Goal: Task Accomplishment & Management: Complete application form

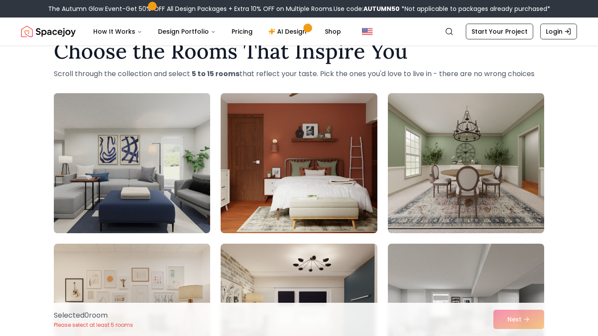
scroll to position [25, 0]
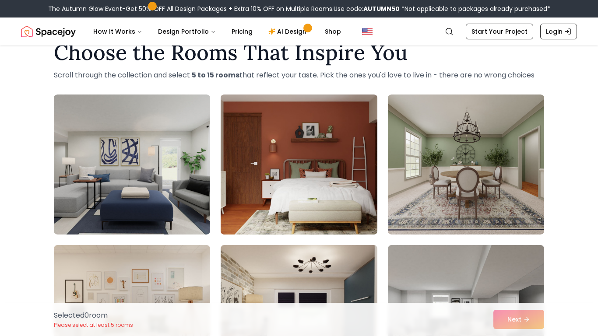
click at [308, 202] on img at bounding box center [299, 164] width 164 height 147
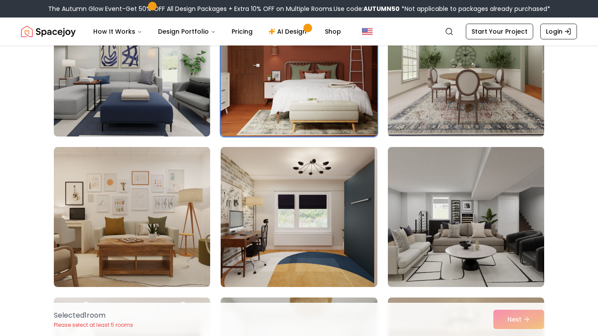
scroll to position [122, 0]
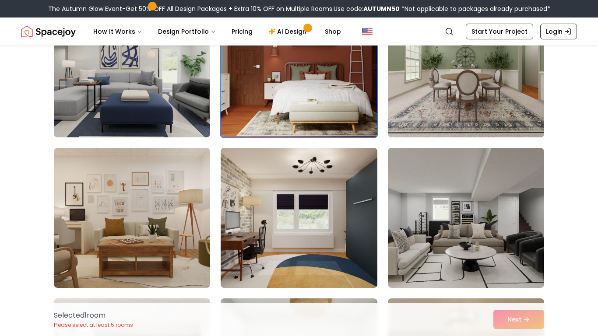
click at [336, 201] on img at bounding box center [299, 217] width 164 height 147
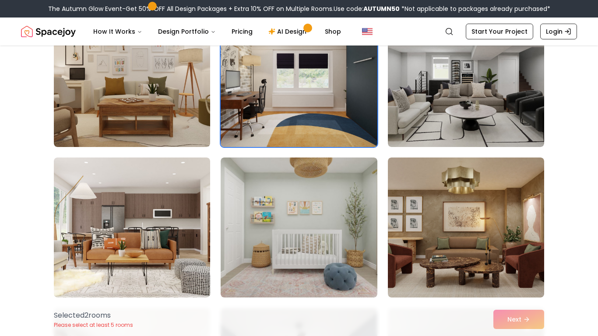
scroll to position [264, 0]
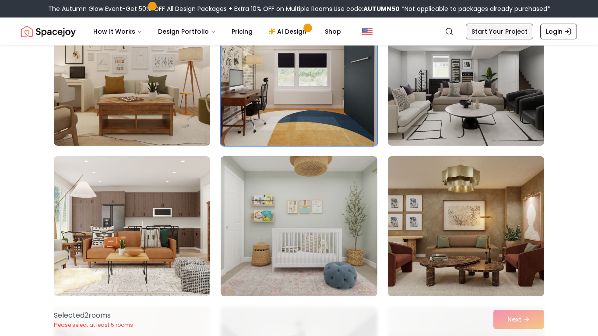
click at [510, 27] on link "Start Your Project" at bounding box center [499, 32] width 67 height 16
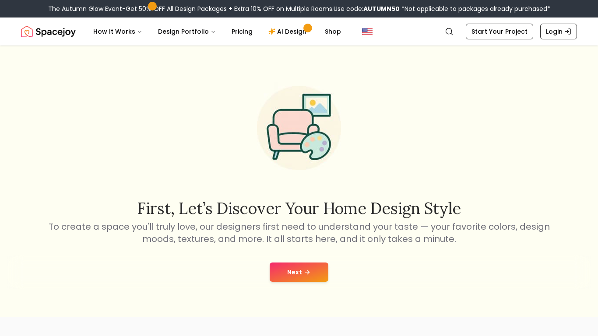
click at [287, 272] on button "Next" at bounding box center [299, 272] width 59 height 19
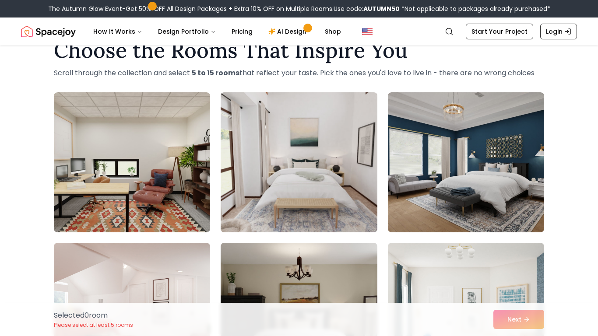
scroll to position [26, 0]
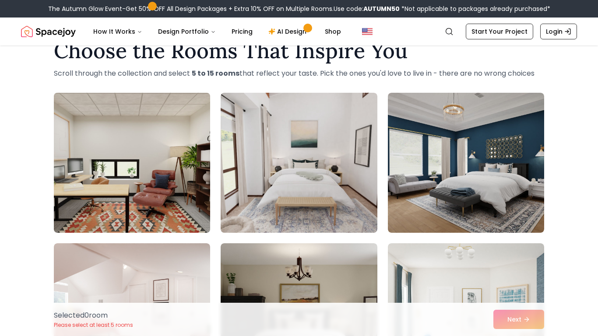
click at [74, 207] on img at bounding box center [132, 162] width 164 height 147
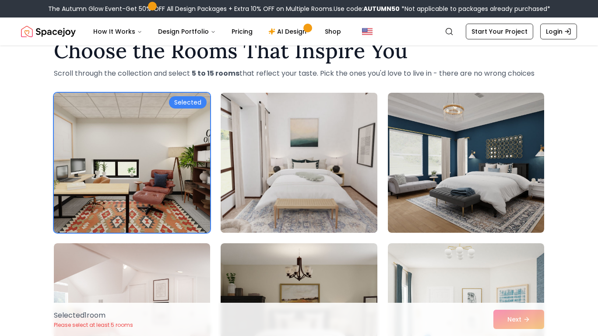
click at [325, 183] on img at bounding box center [299, 162] width 164 height 147
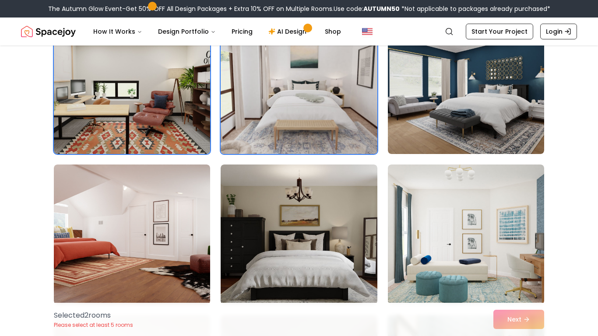
scroll to position [133, 0]
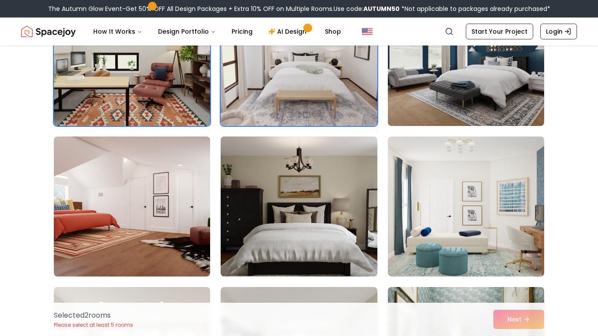
click at [303, 211] on img at bounding box center [299, 206] width 164 height 147
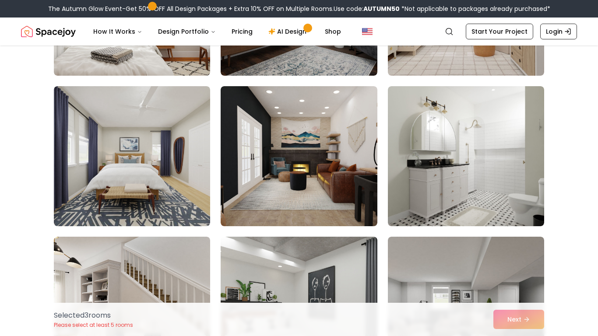
scroll to position [937, 0]
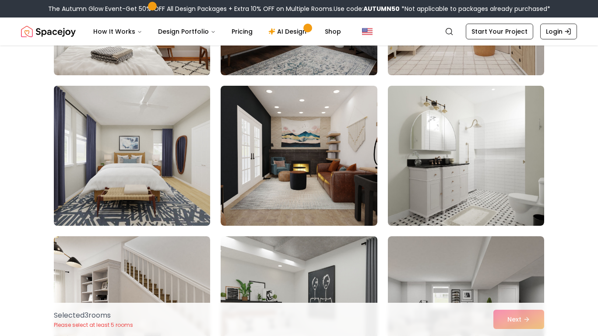
click at [139, 145] on img at bounding box center [132, 155] width 164 height 147
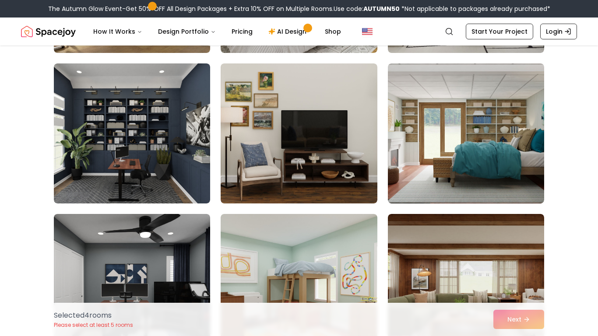
scroll to position [1261, 0]
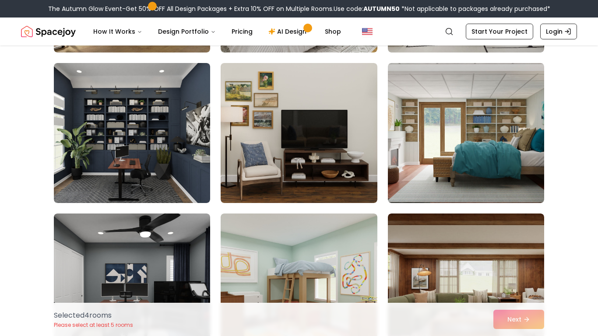
click at [139, 145] on img at bounding box center [132, 133] width 156 height 140
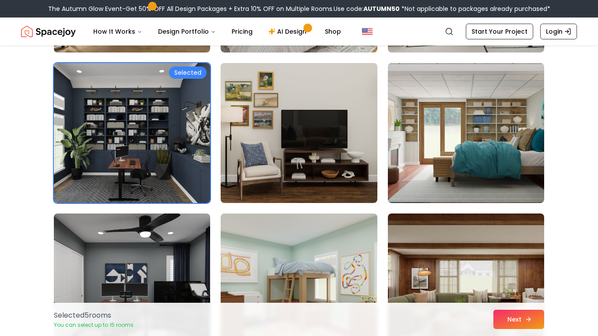
click at [518, 326] on button "Next" at bounding box center [518, 319] width 51 height 19
